Goal: Task Accomplishment & Management: Manage account settings

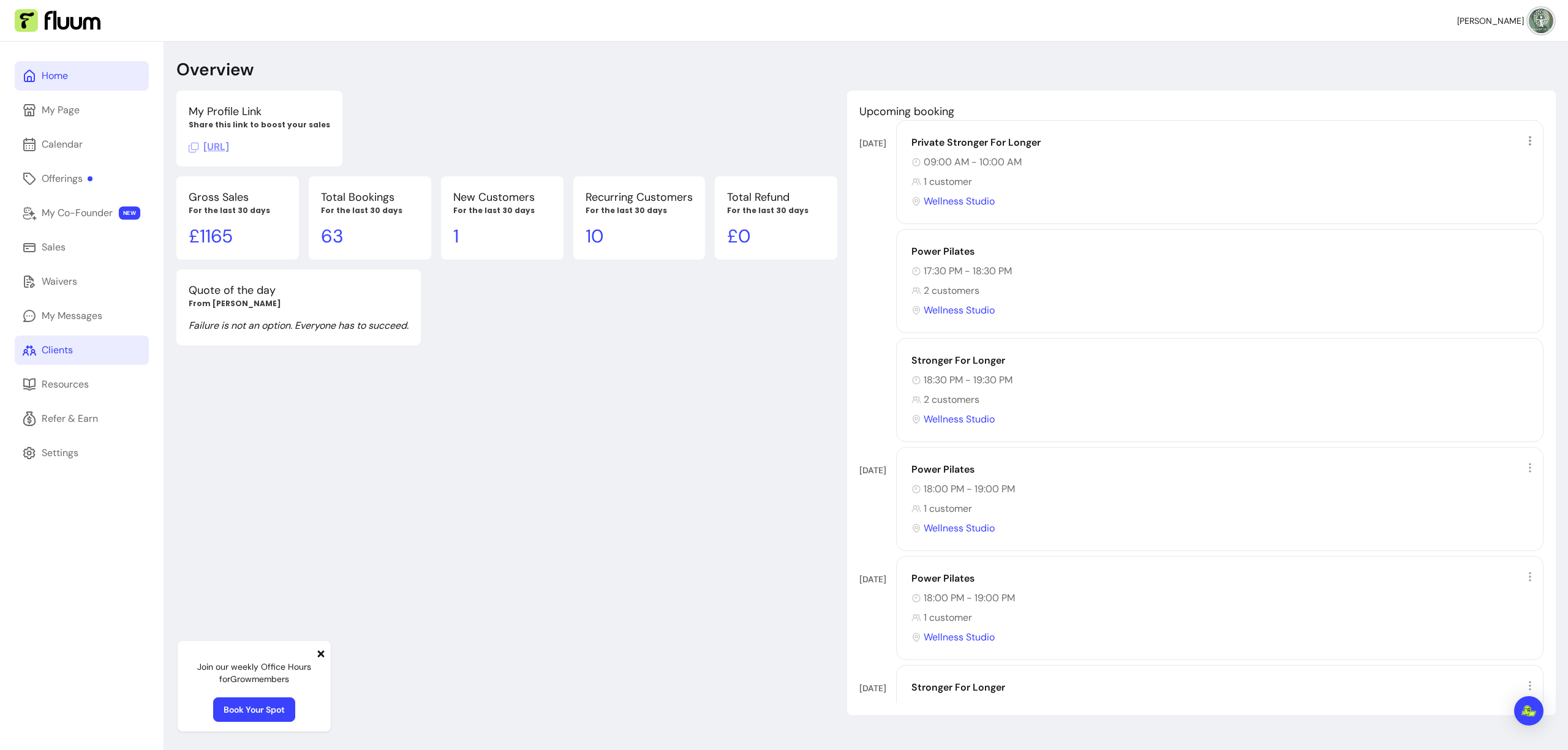
click at [71, 350] on div "Clients" at bounding box center [56, 350] width 31 height 15
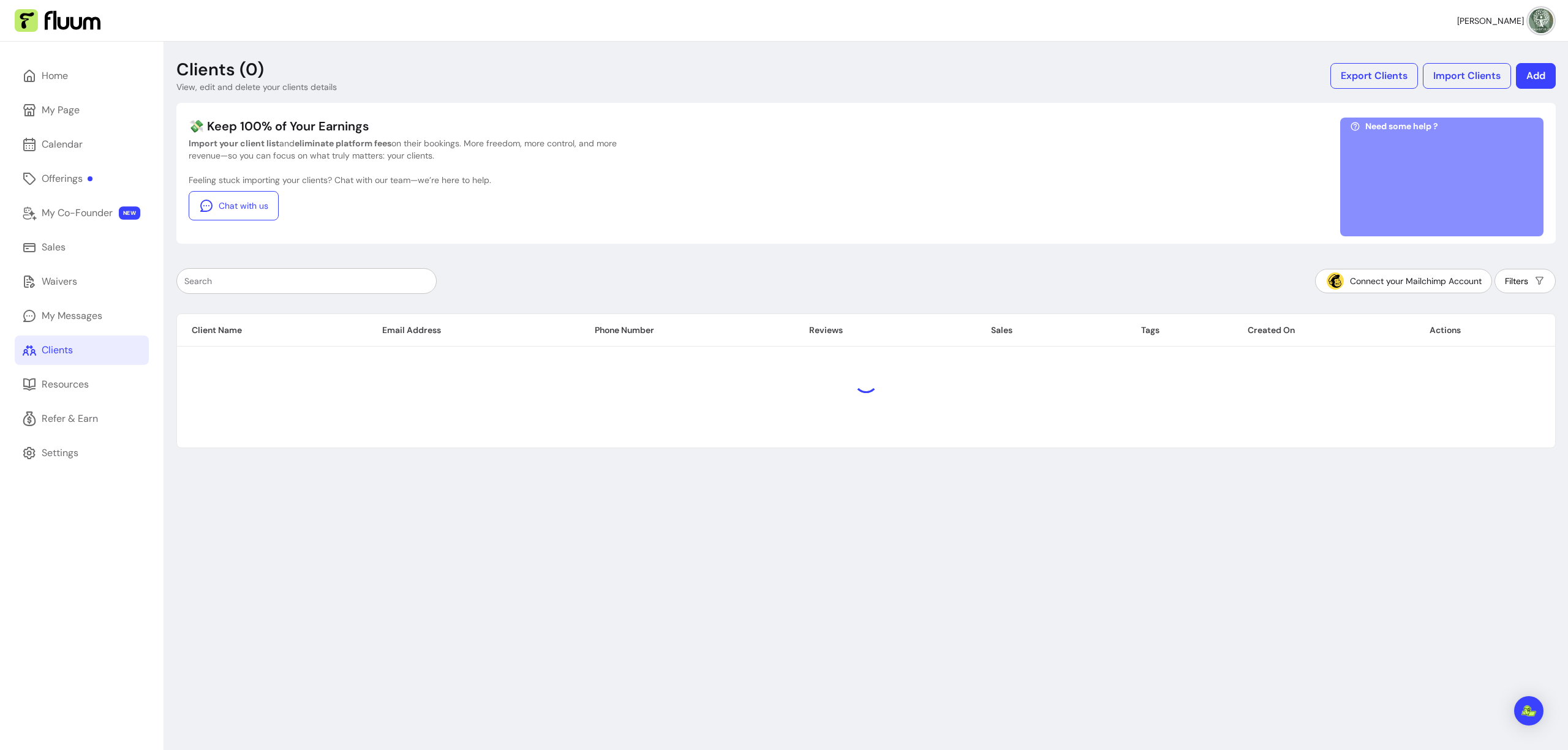
click at [317, 287] on div at bounding box center [306, 281] width 244 height 25
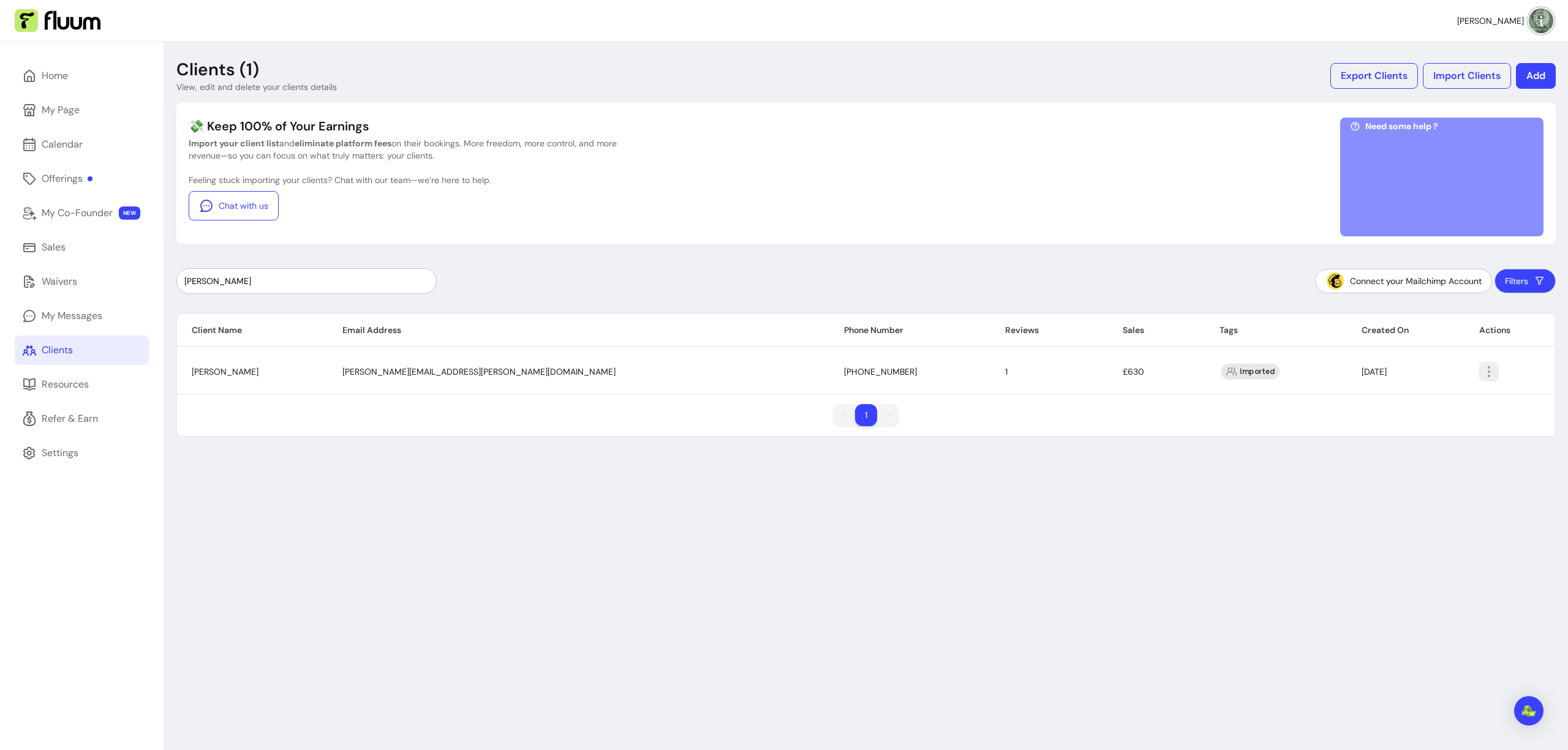
type input "[PERSON_NAME]"
click at [1482, 376] on icon "button" at bounding box center [1489, 371] width 15 height 15
click at [1421, 396] on span "Amend" at bounding box center [1410, 400] width 89 height 12
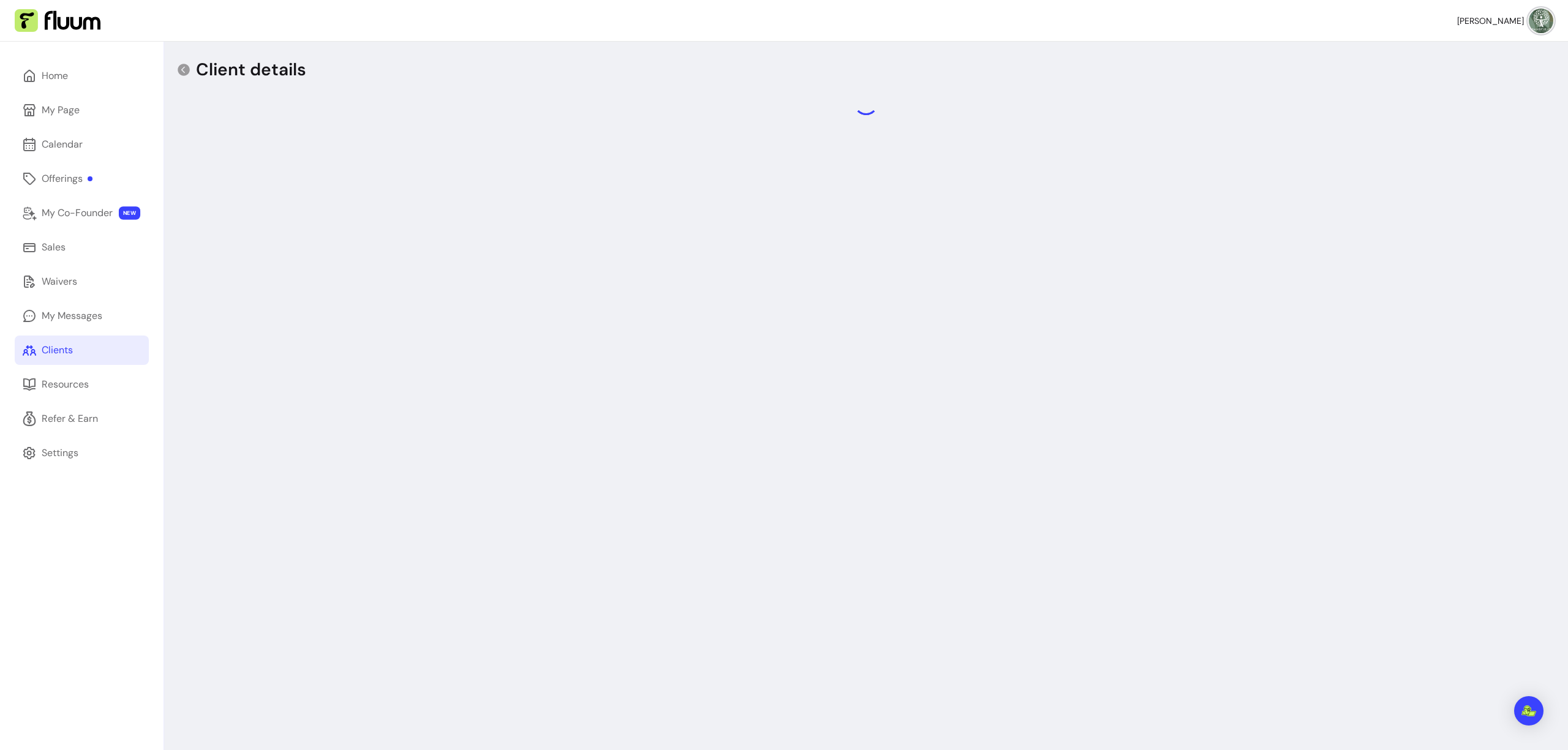
select select "******"
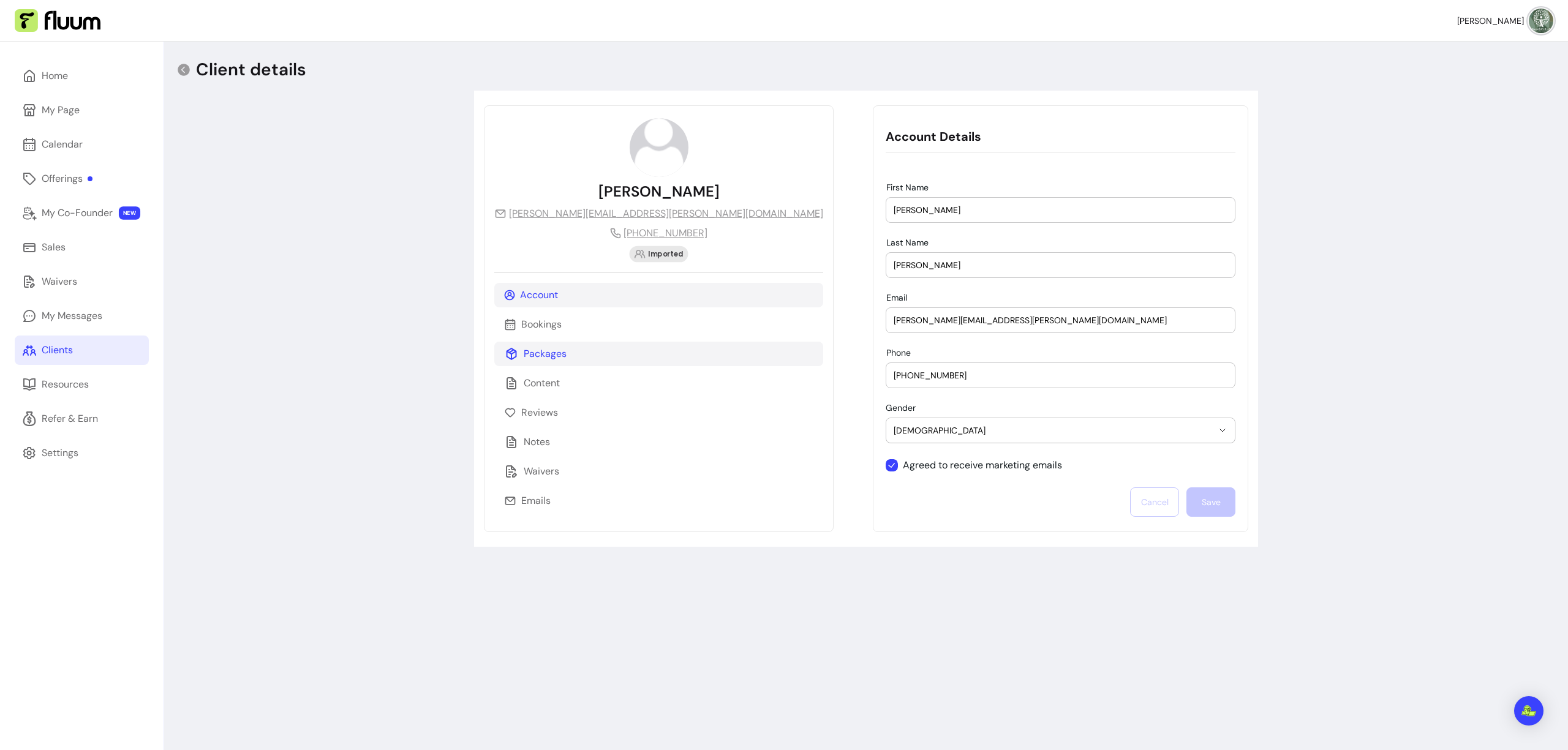
click at [585, 350] on div "Packages" at bounding box center [659, 354] width 329 height 25
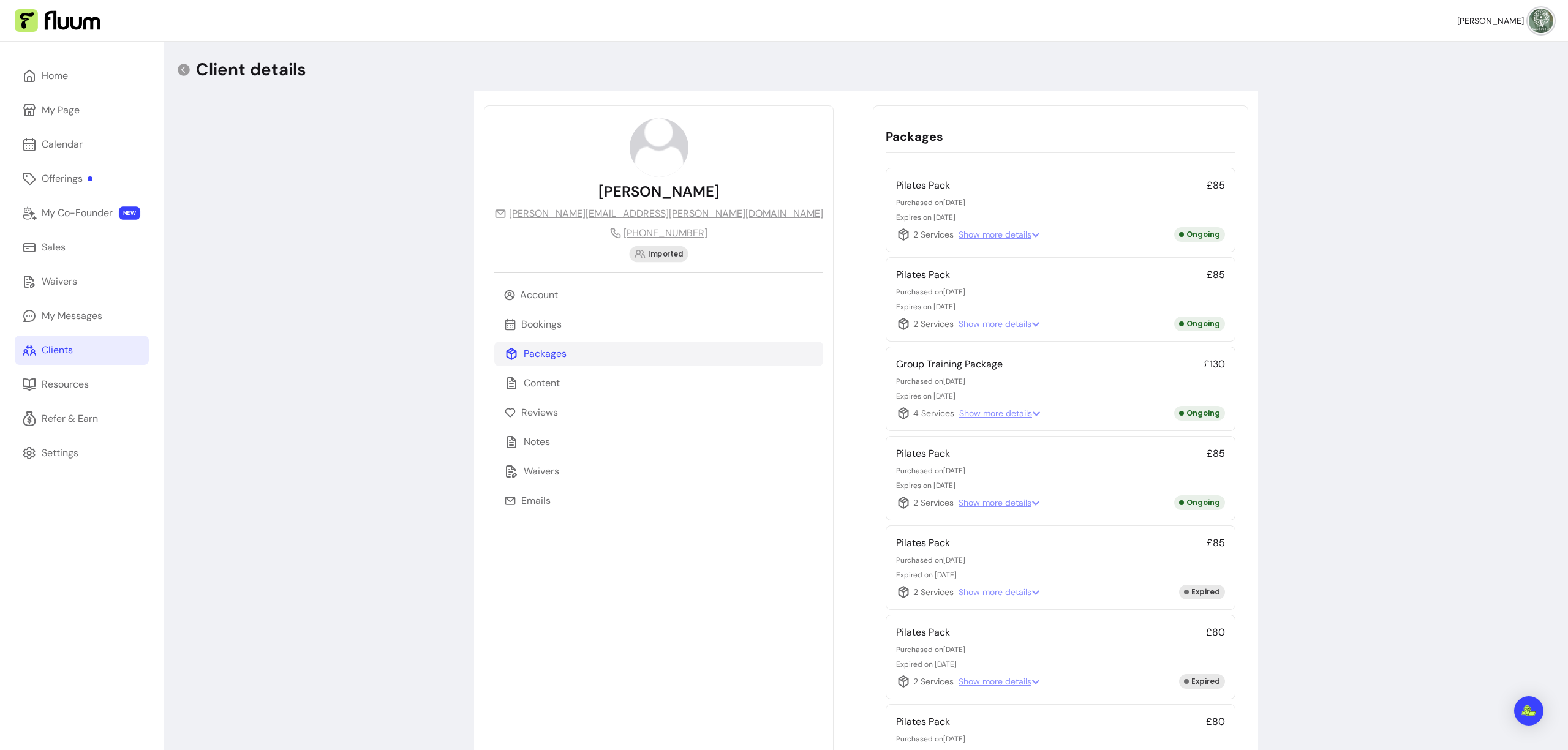
click at [959, 413] on span "Show more details" at bounding box center [1000, 413] width 81 height 12
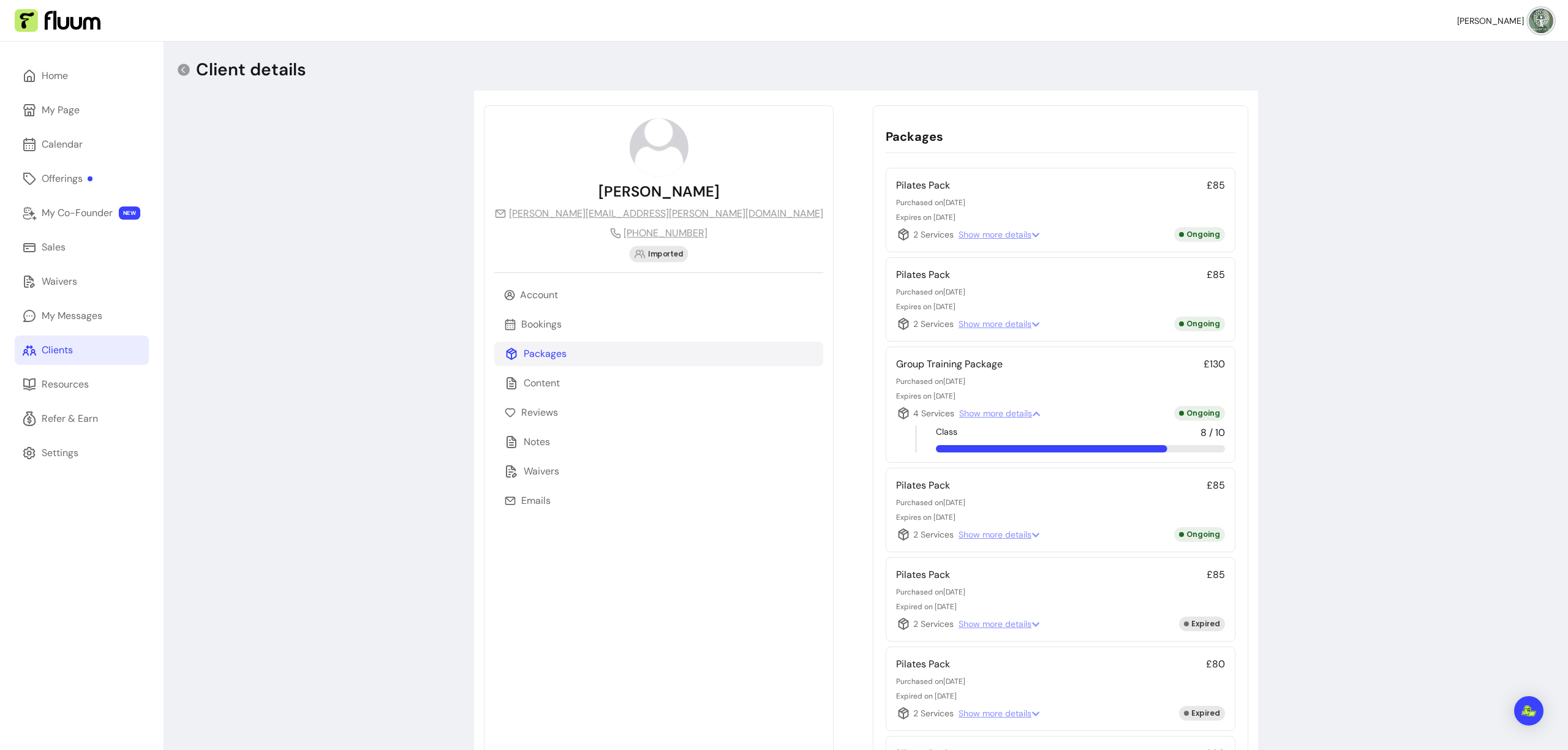
click at [959, 326] on span "Show more details" at bounding box center [999, 323] width 81 height 12
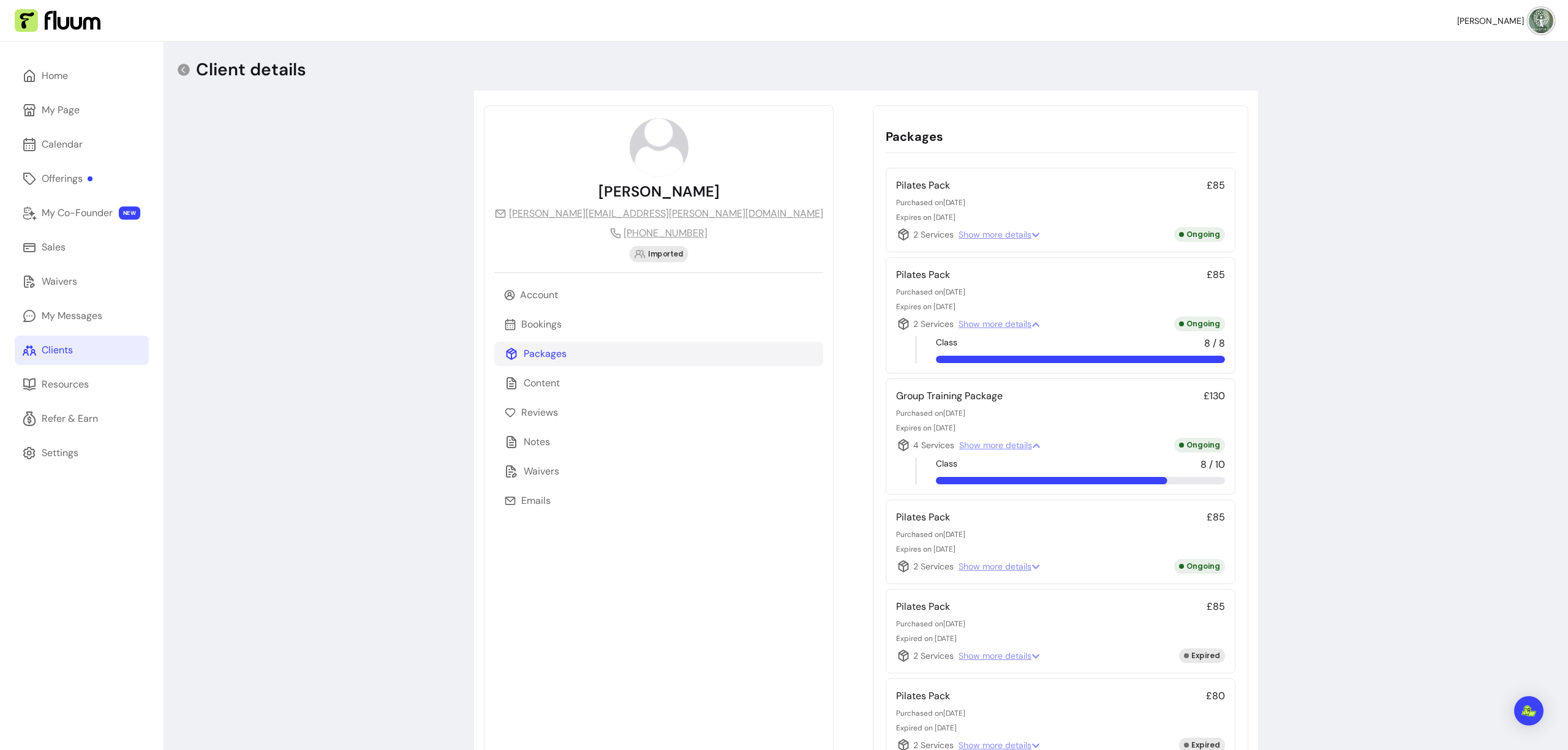
click at [959, 234] on span "Show more details" at bounding box center [999, 234] width 81 height 12
